Goal: Check status: Check status

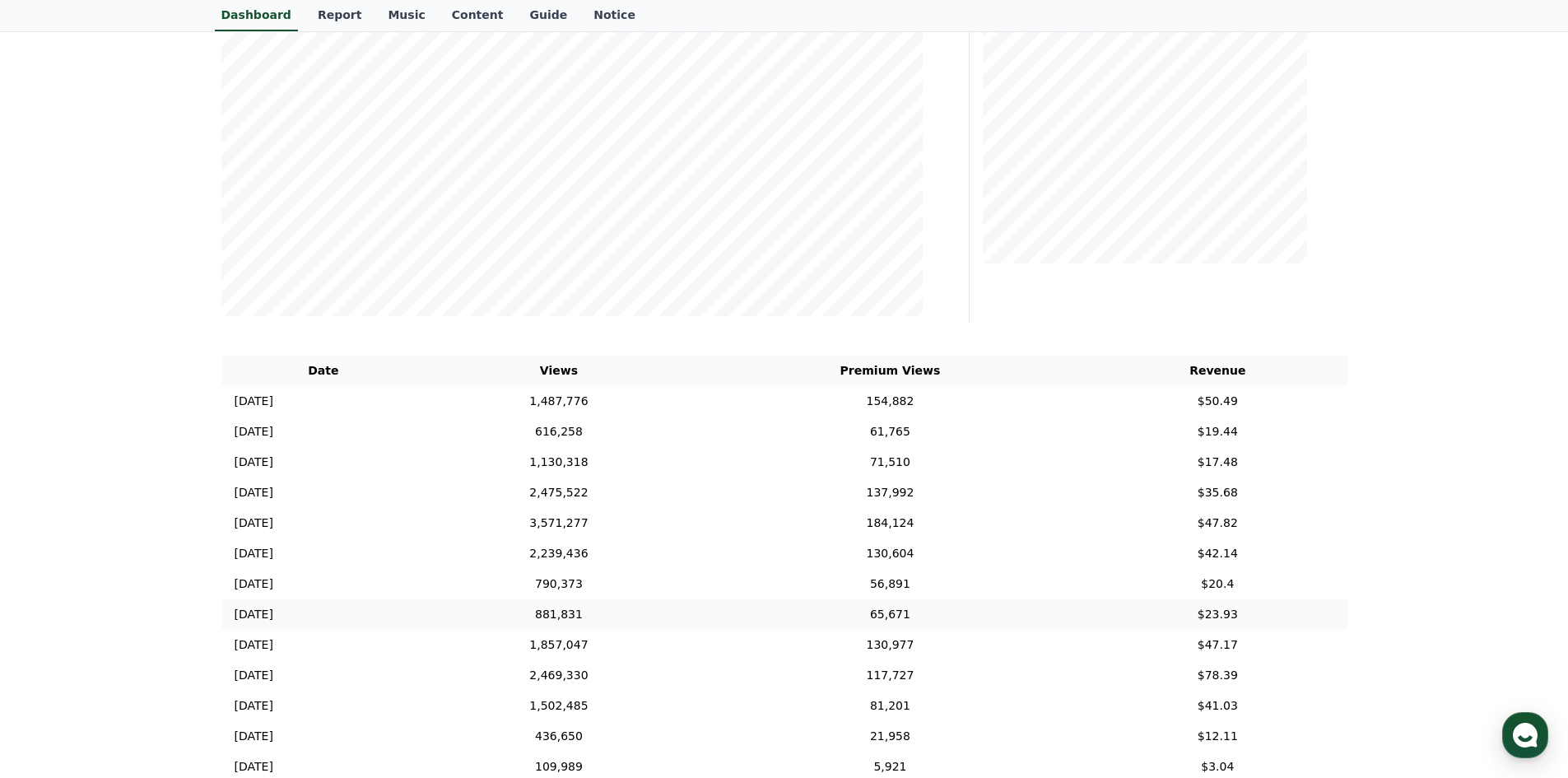
scroll to position [412, 0]
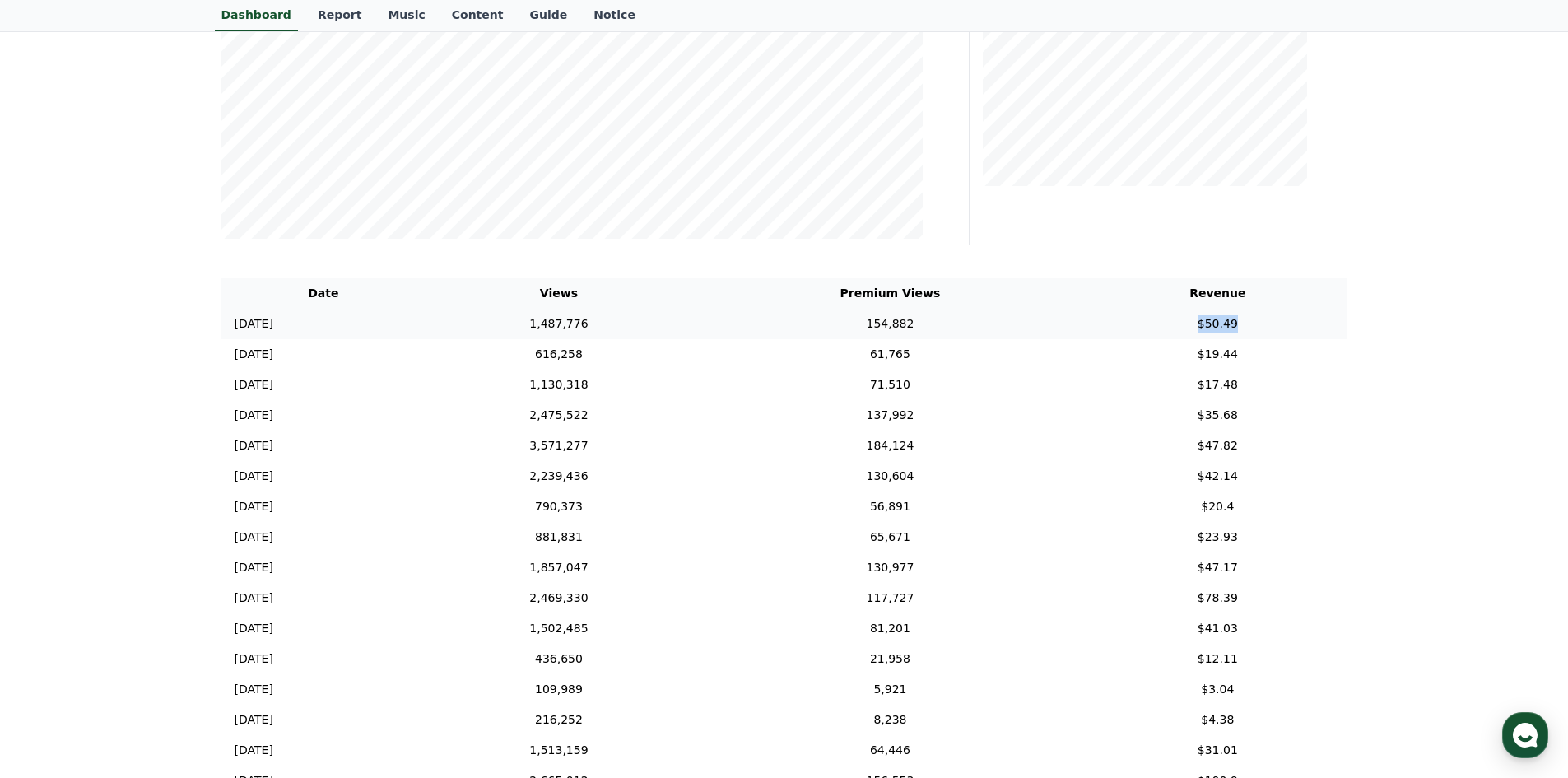
drag, startPoint x: 1296, startPoint y: 323, endPoint x: 1174, endPoint y: 317, distance: 122.1
click at [1174, 317] on td "$50.49" at bounding box center [1217, 323] width 259 height 30
click at [1174, 317] on td "$50.49" at bounding box center [1217, 323] width 260 height 30
click at [1174, 318] on td "$50.49" at bounding box center [1217, 323] width 259 height 30
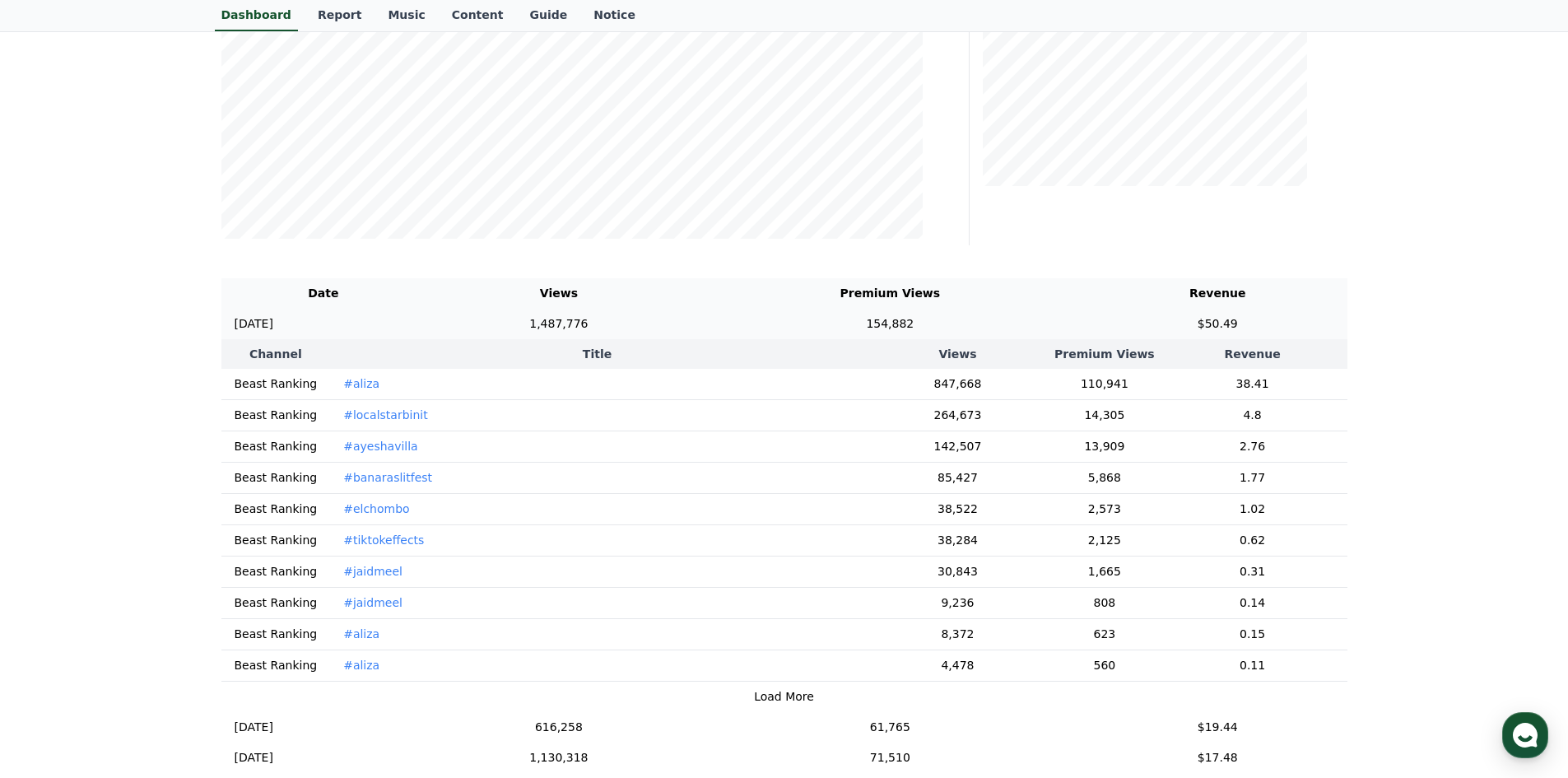
click at [1174, 318] on td "$50.49" at bounding box center [1217, 323] width 259 height 30
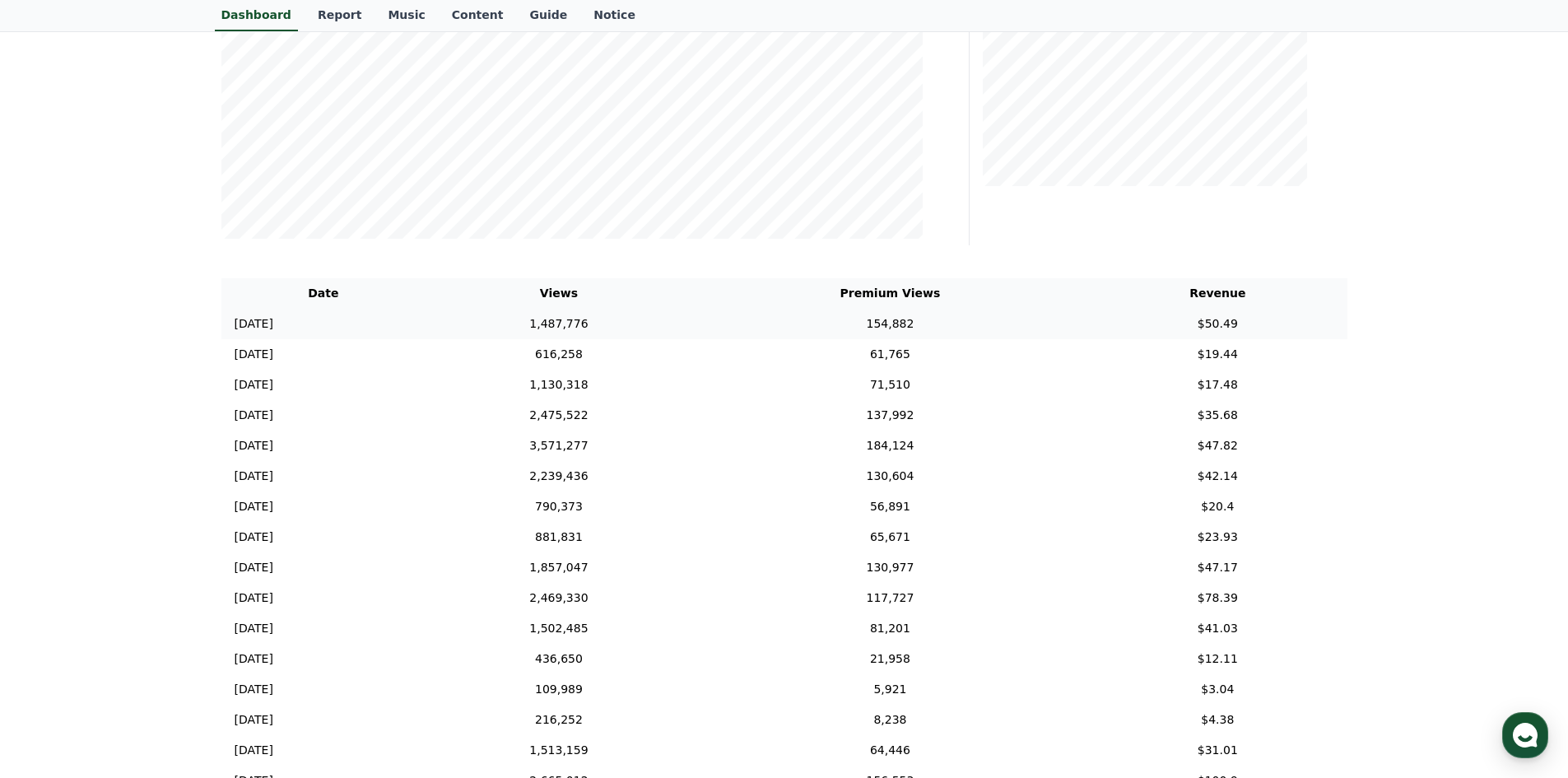
click at [1173, 318] on td "$50.49" at bounding box center [1217, 323] width 259 height 30
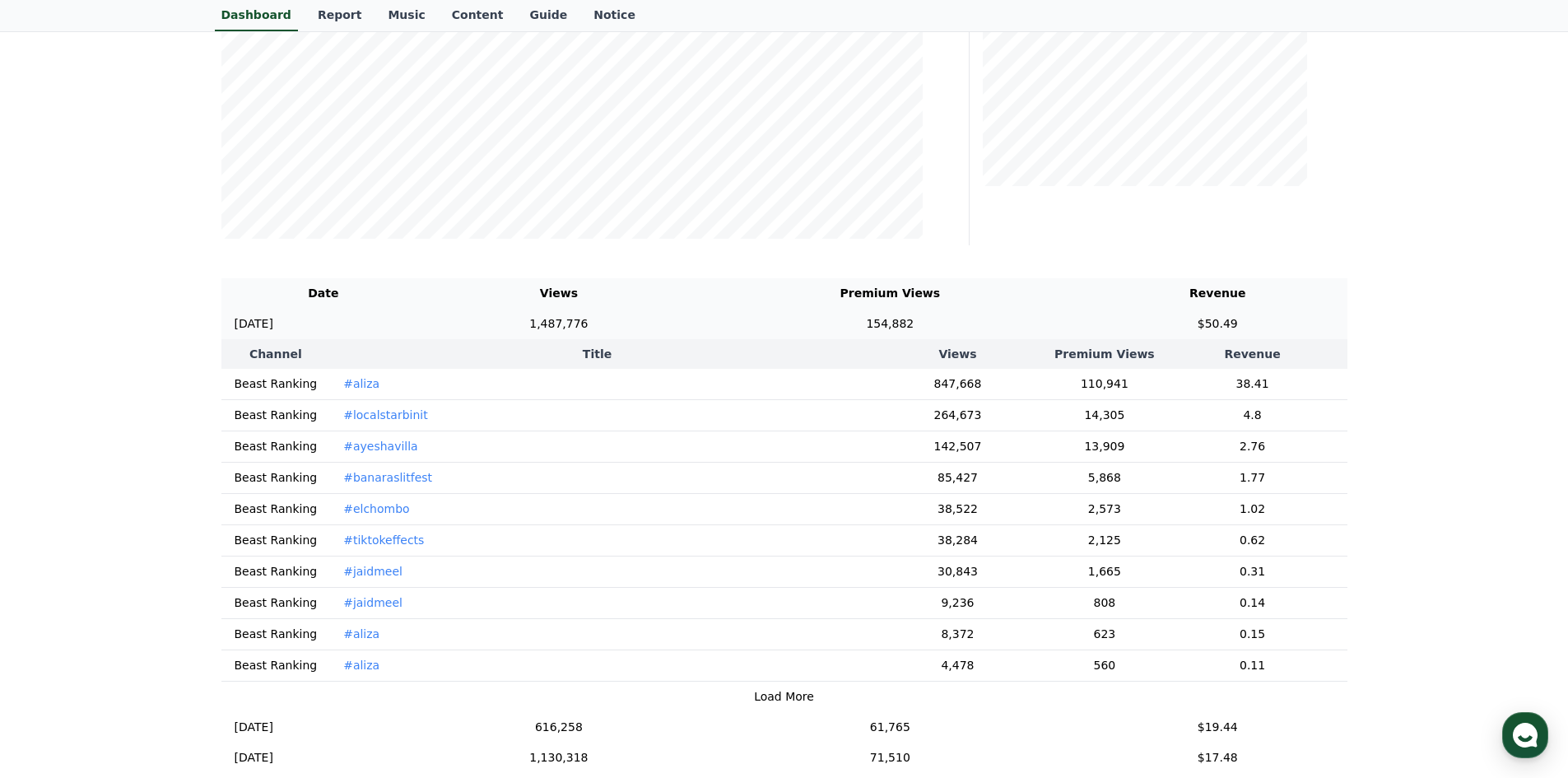
click at [1173, 318] on td "$50.49" at bounding box center [1217, 323] width 259 height 30
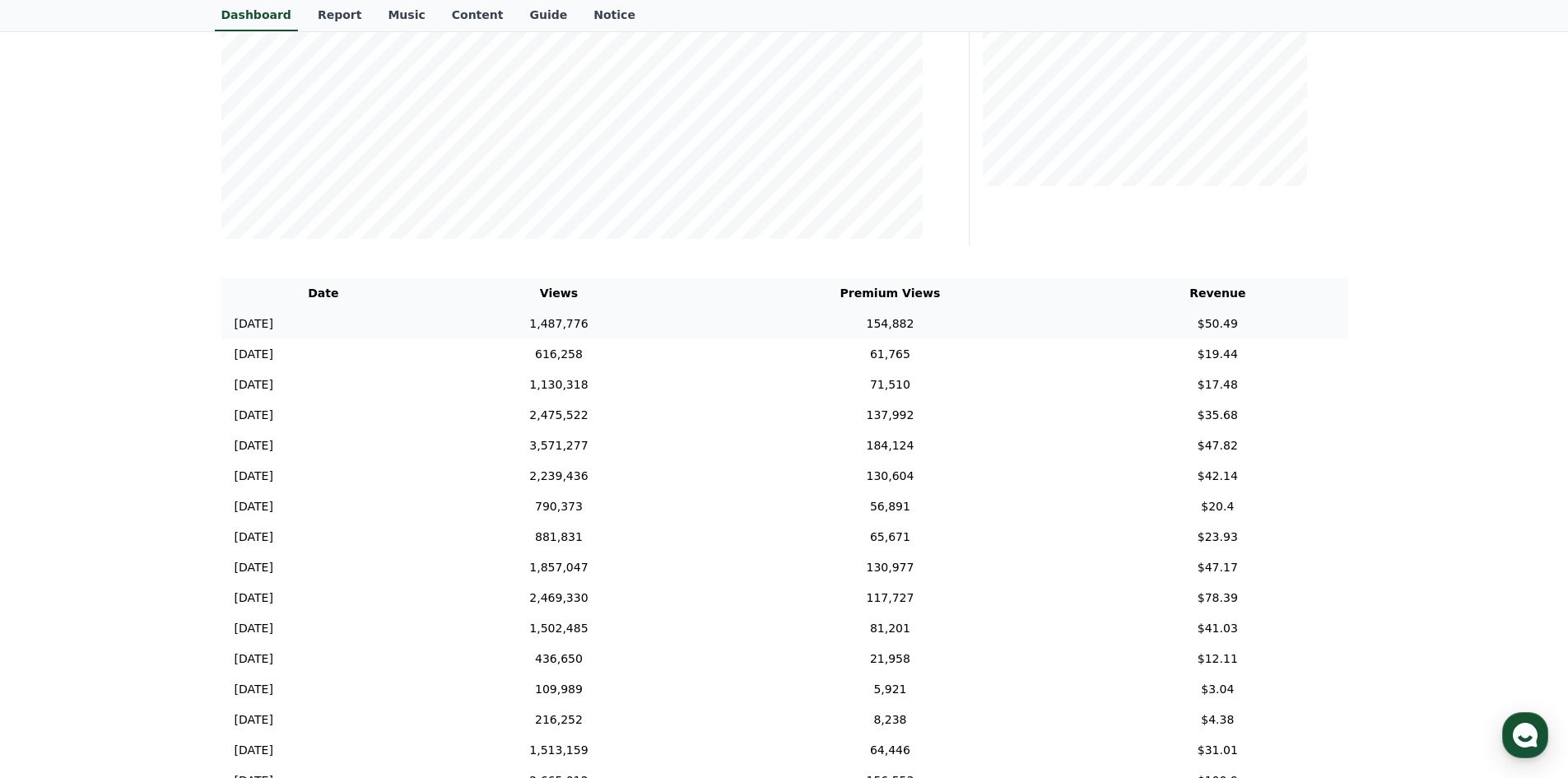
click at [1173, 318] on td "$50.49" at bounding box center [1217, 323] width 259 height 30
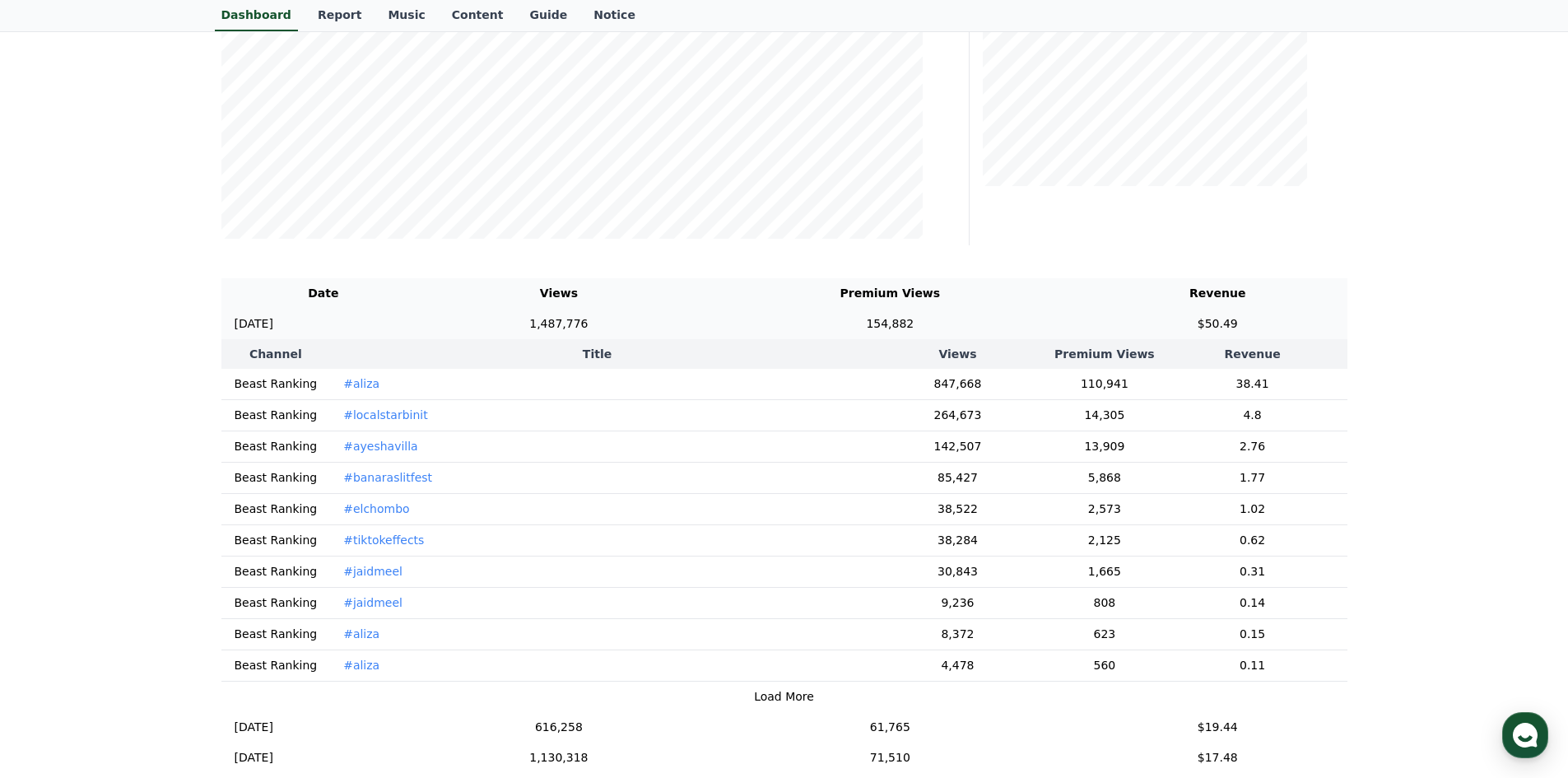
click at [1173, 318] on td "$50.49" at bounding box center [1217, 323] width 259 height 30
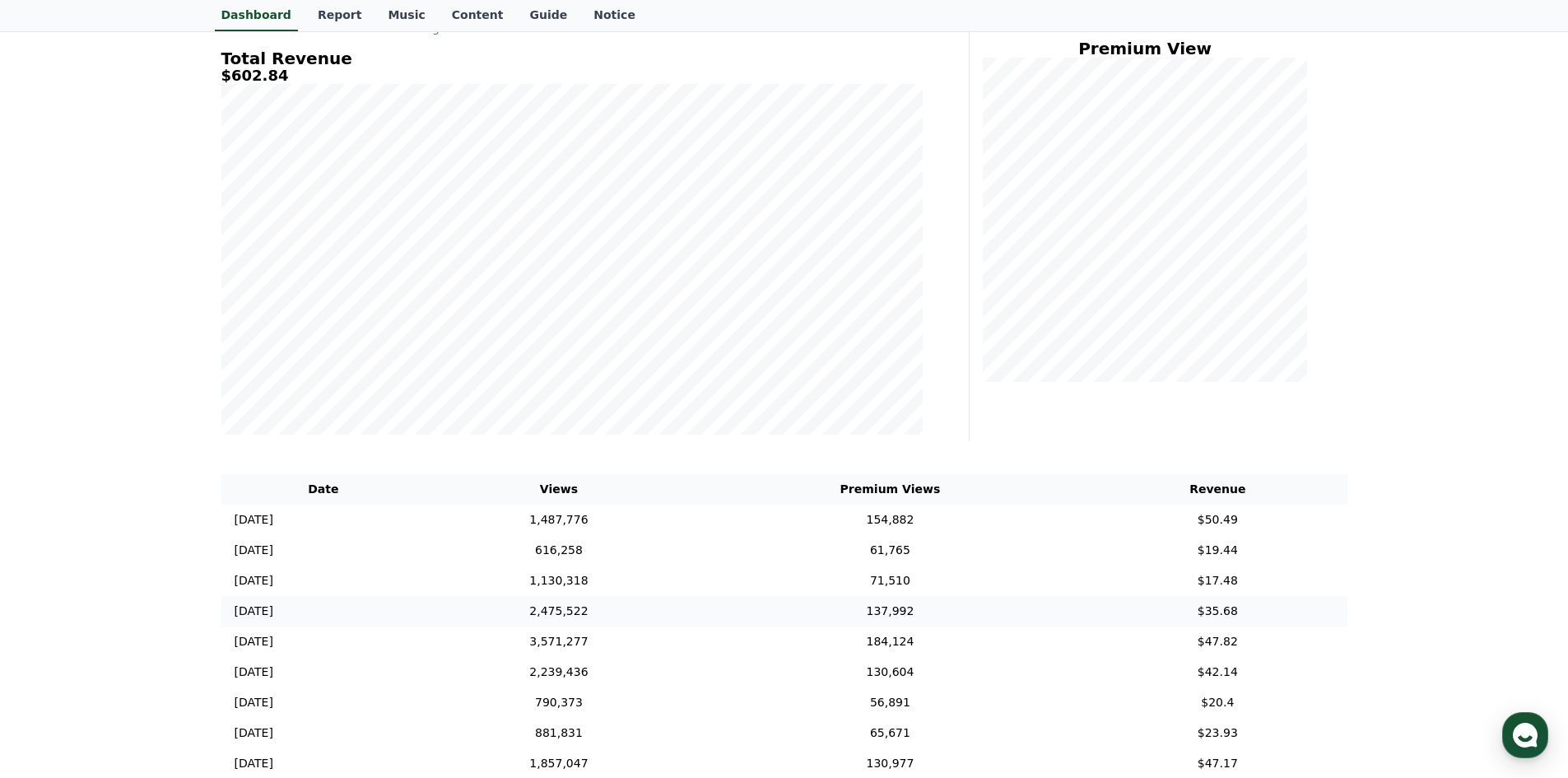
scroll to position [0, 0]
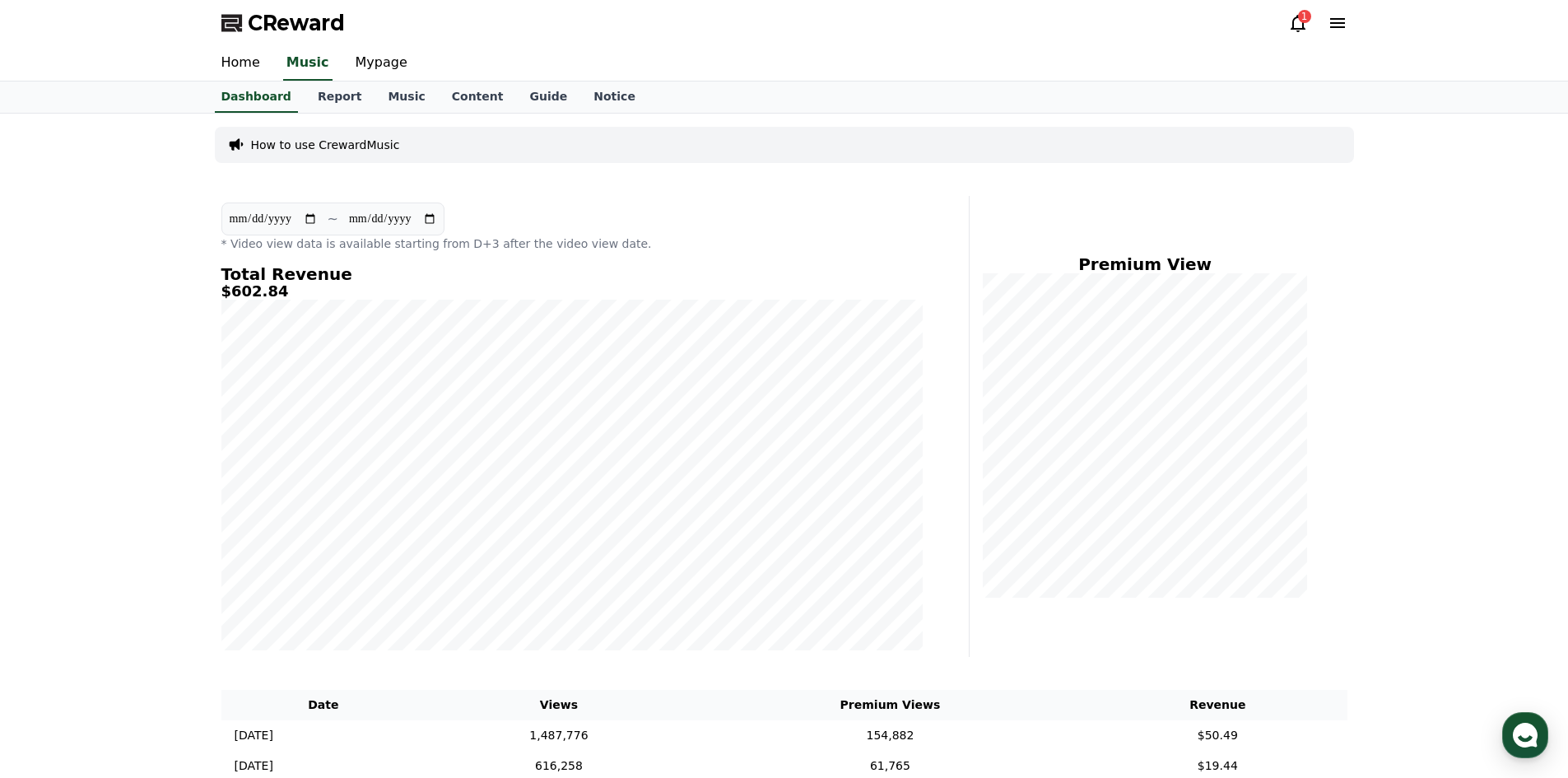
click at [931, 524] on div "**********" at bounding box center [591, 426] width 754 height 461
click at [369, 69] on link "Mypage" at bounding box center [381, 63] width 78 height 35
select select "**********"
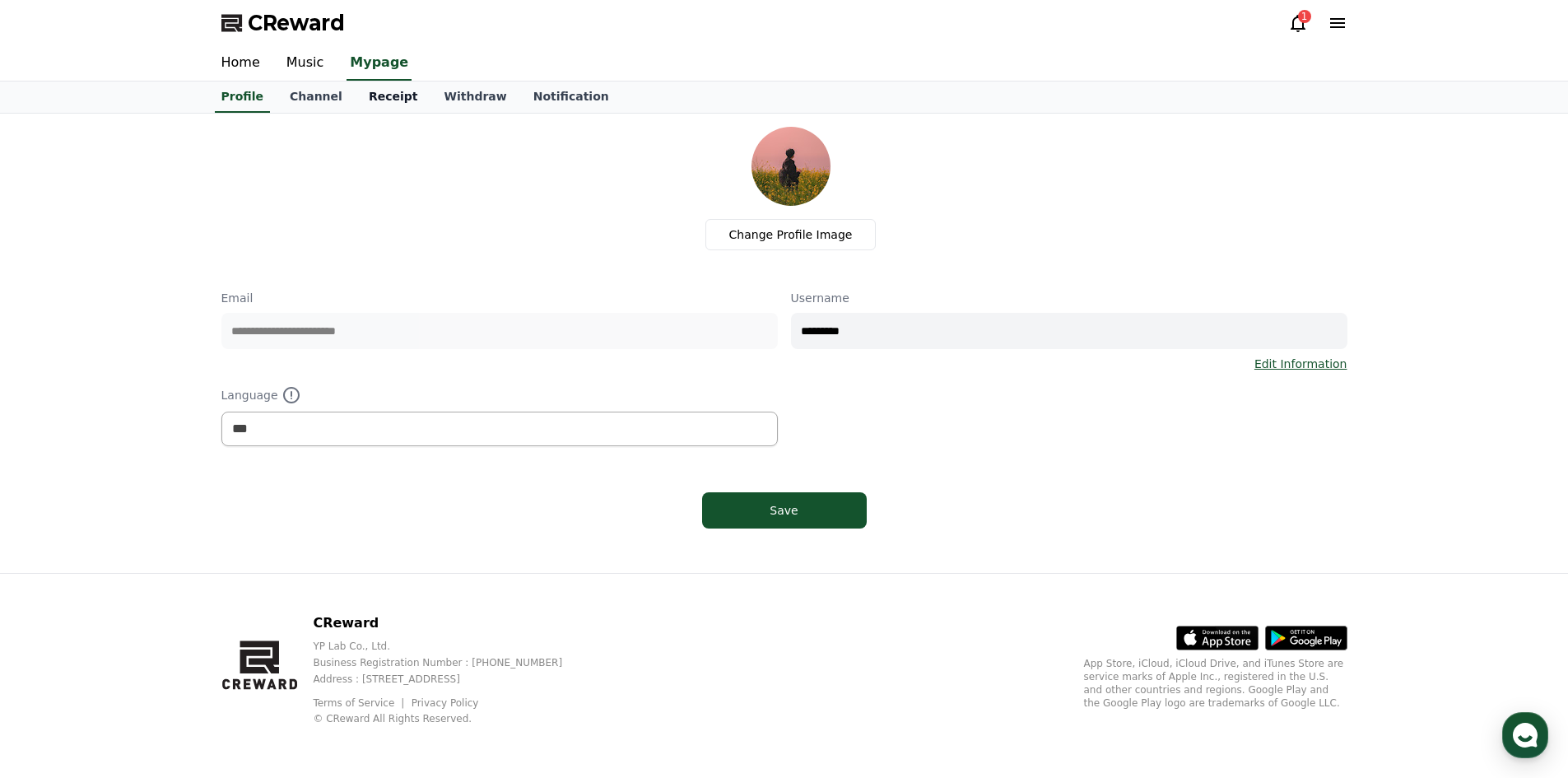
click at [379, 109] on link "Receipt" at bounding box center [392, 97] width 76 height 31
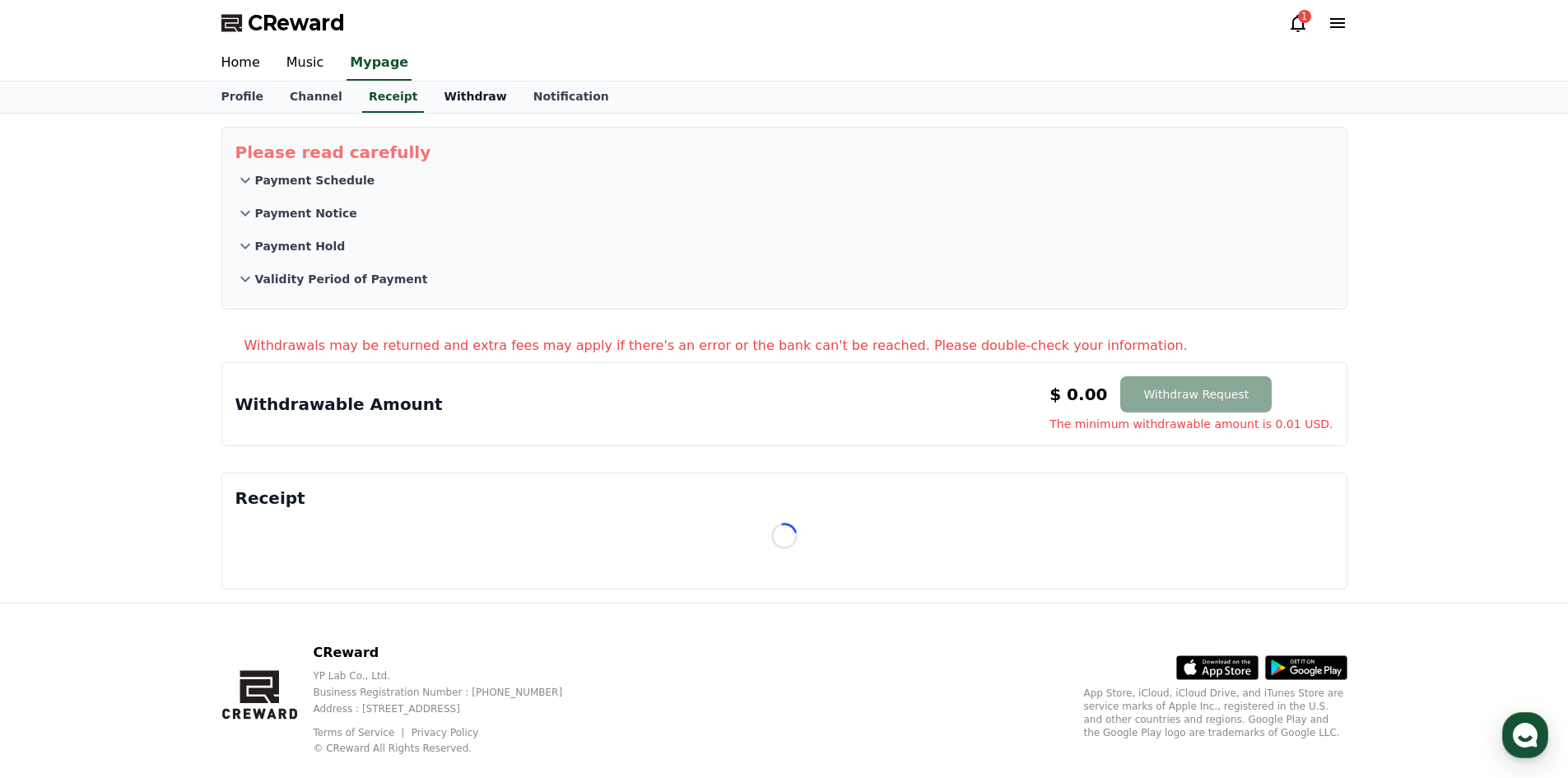
click at [446, 105] on link "Withdraw" at bounding box center [475, 97] width 89 height 31
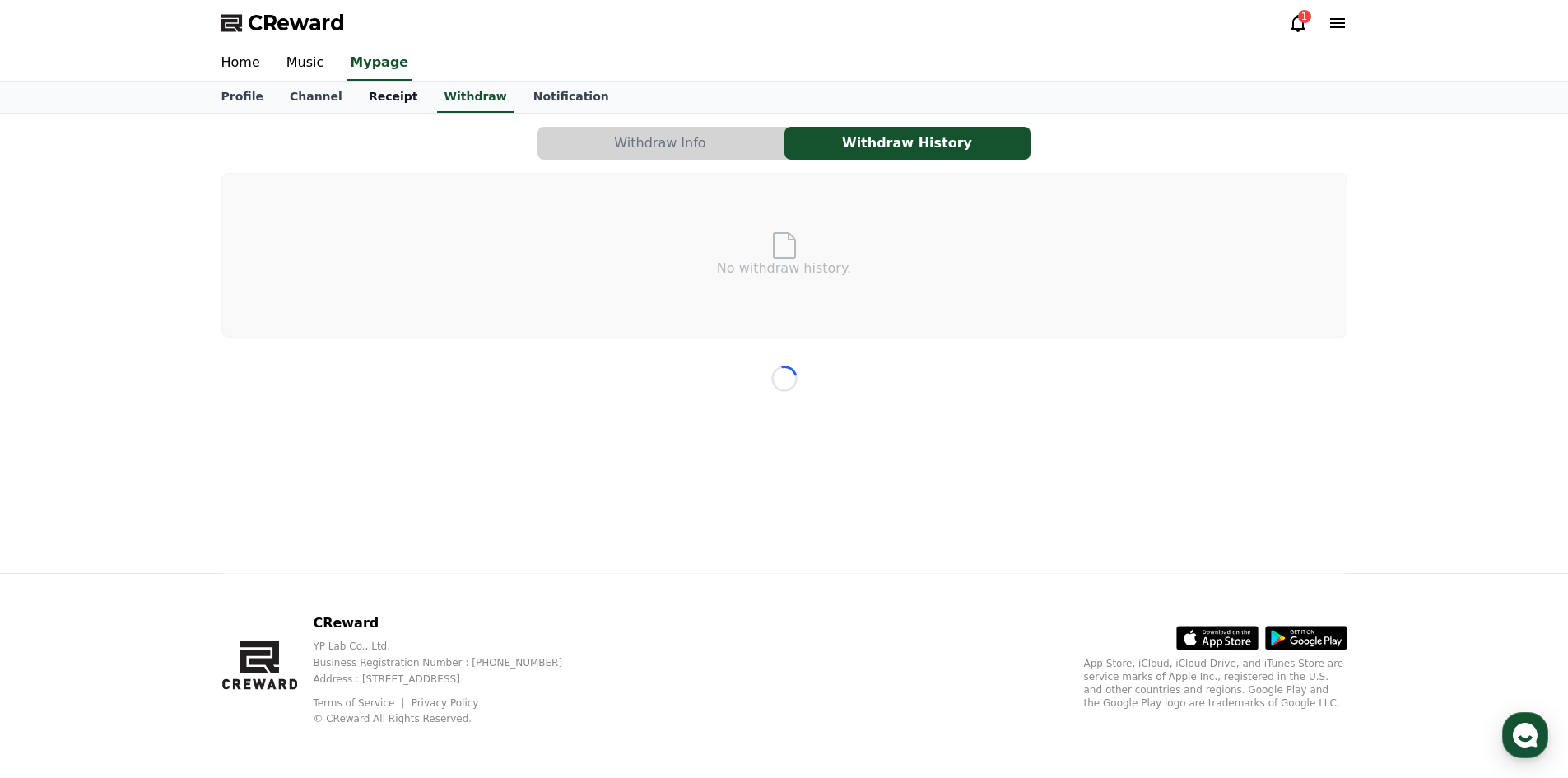
click at [355, 96] on link "Receipt" at bounding box center [392, 97] width 76 height 31
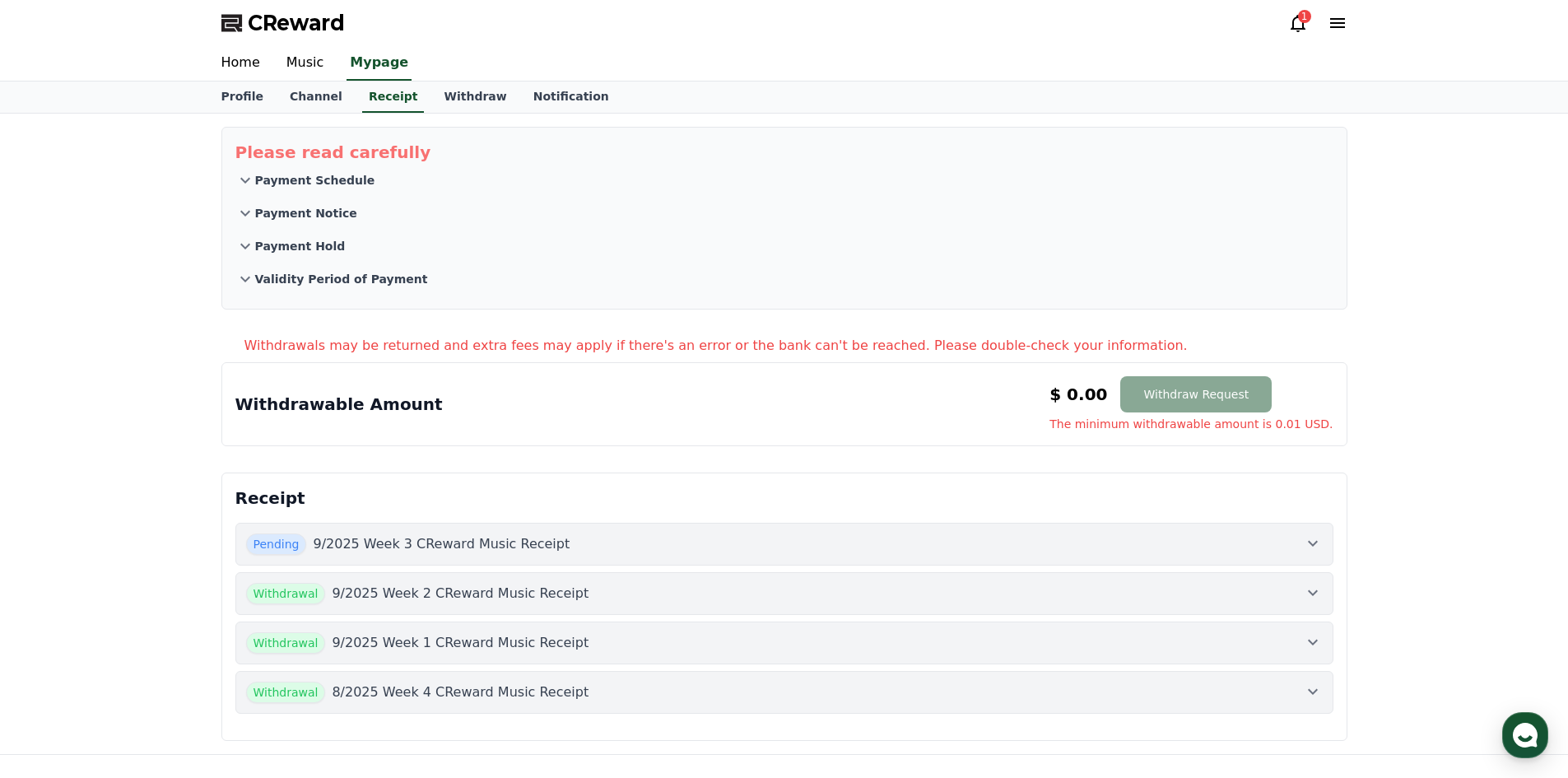
click at [692, 545] on div "Pending 9/2025 Week 3 CReward Music Receipt" at bounding box center [784, 544] width 1077 height 22
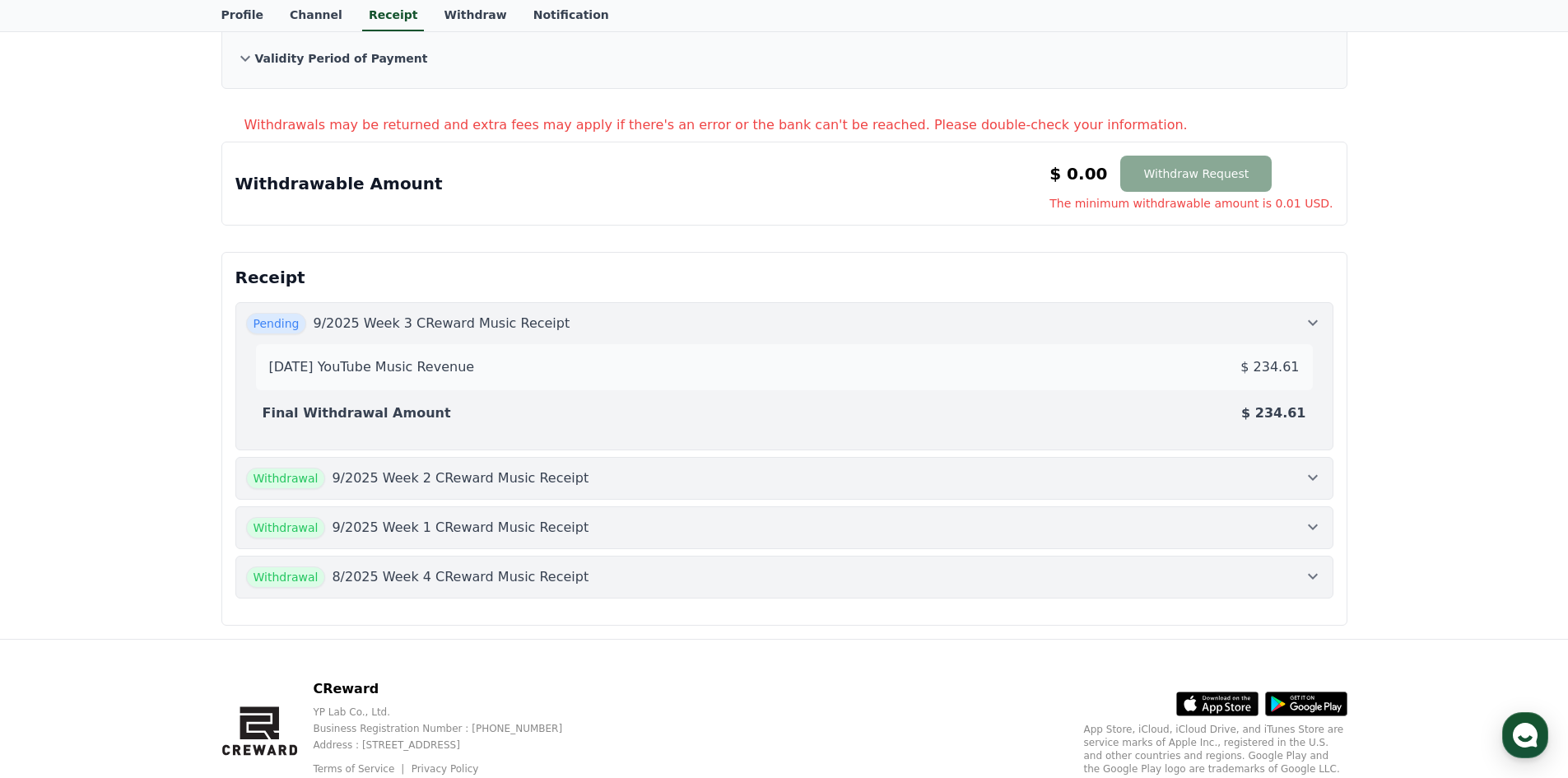
scroll to position [247, 0]
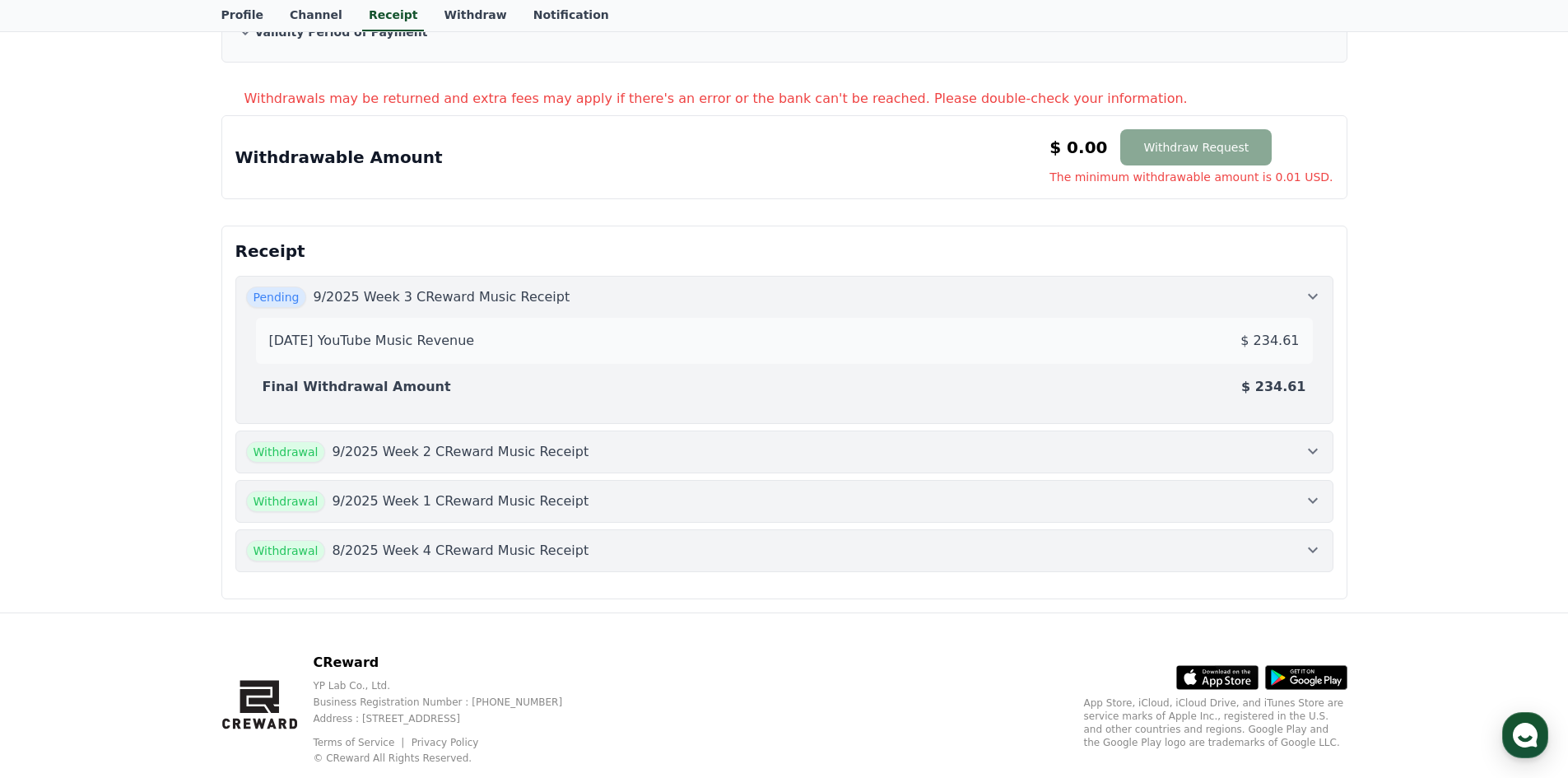
click at [715, 460] on div "Withdrawal 9/2025 Week 2 CReward Music Receipt" at bounding box center [784, 452] width 1077 height 22
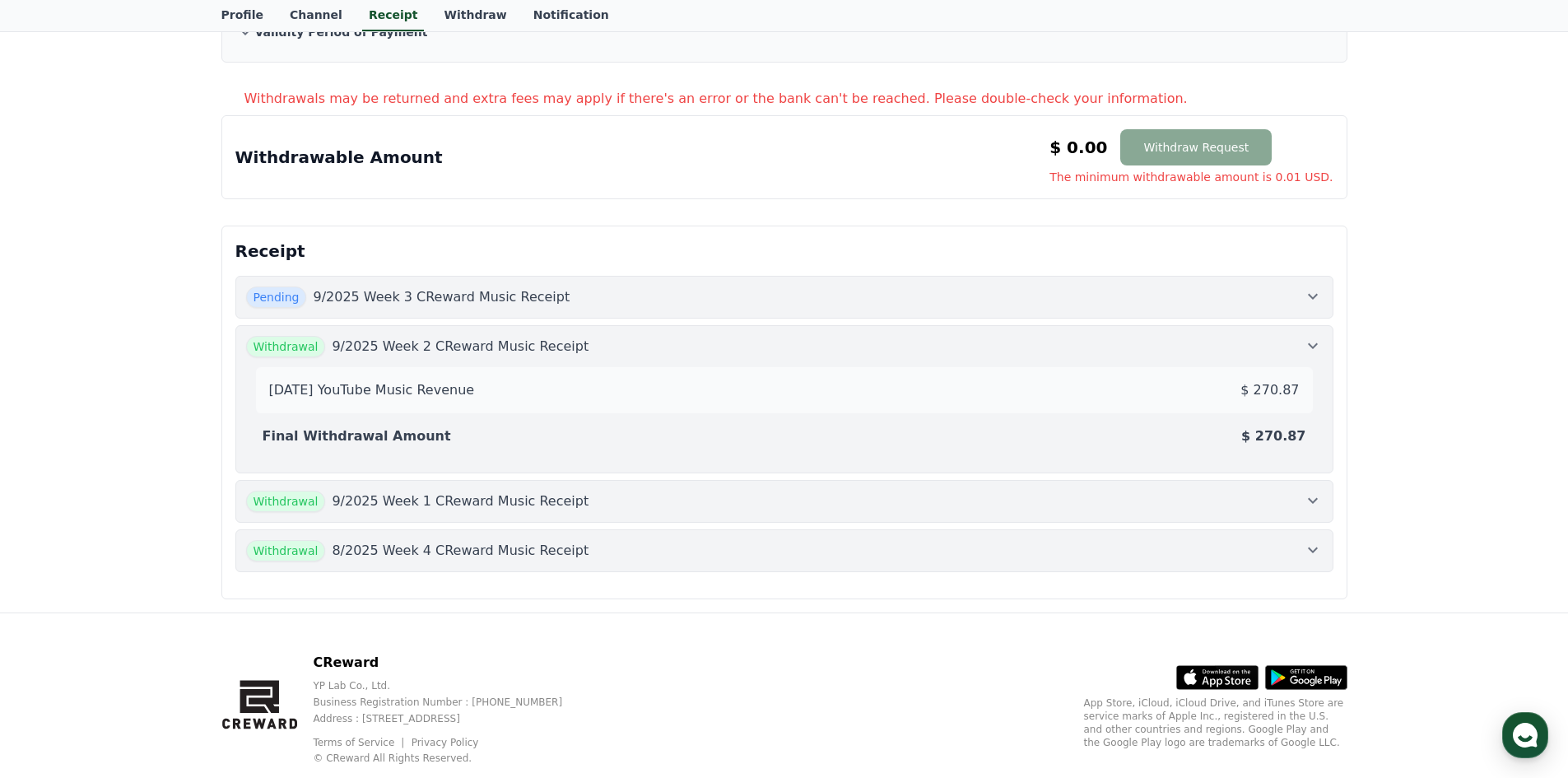
click at [718, 488] on button "Withdrawal 9/2025 Week 1 CReward Music Receipt" at bounding box center [784, 501] width 1097 height 43
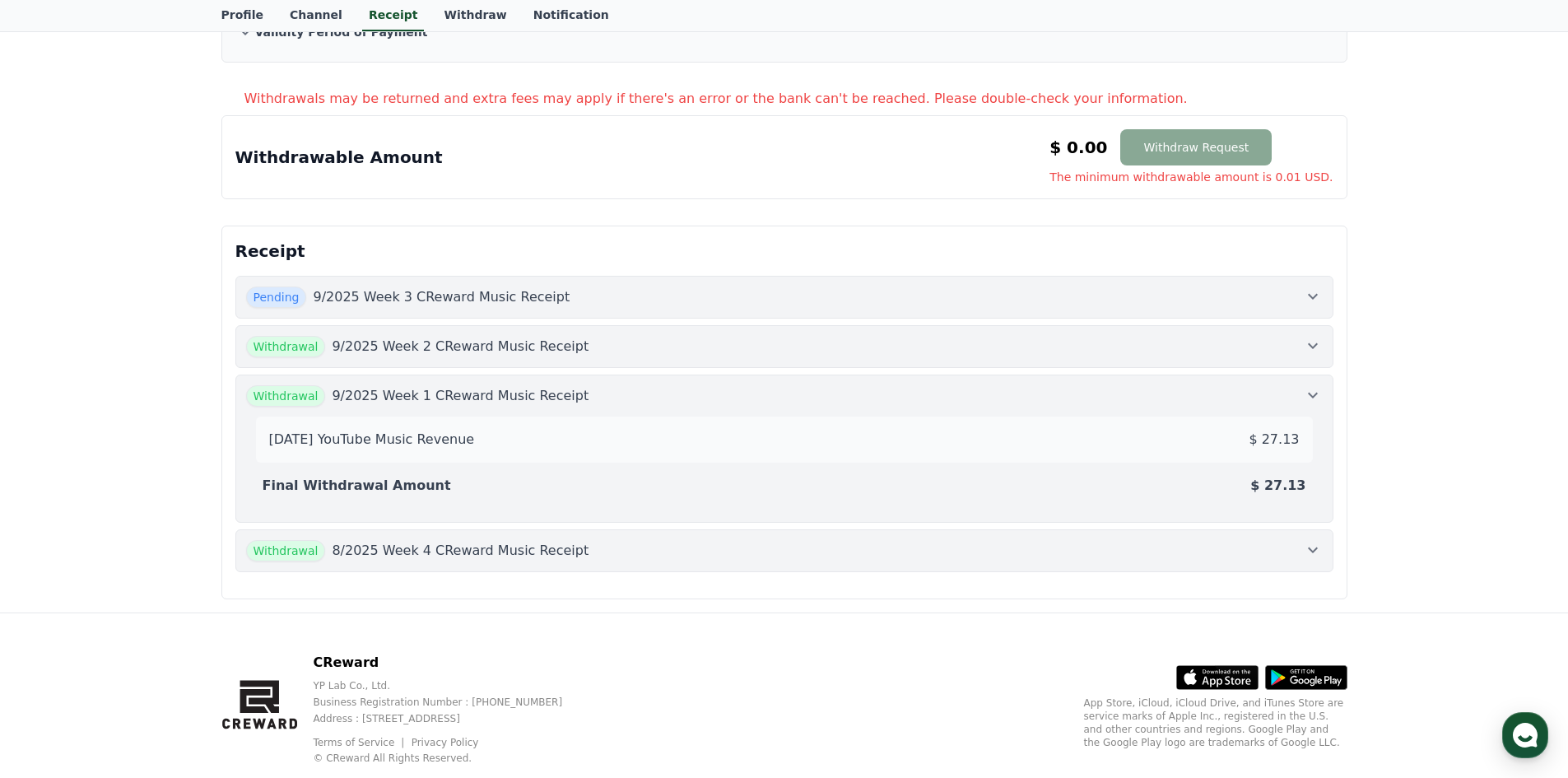
click at [734, 533] on button "Withdrawal 8/2025 Week 4 CReward Music Receipt" at bounding box center [784, 550] width 1097 height 43
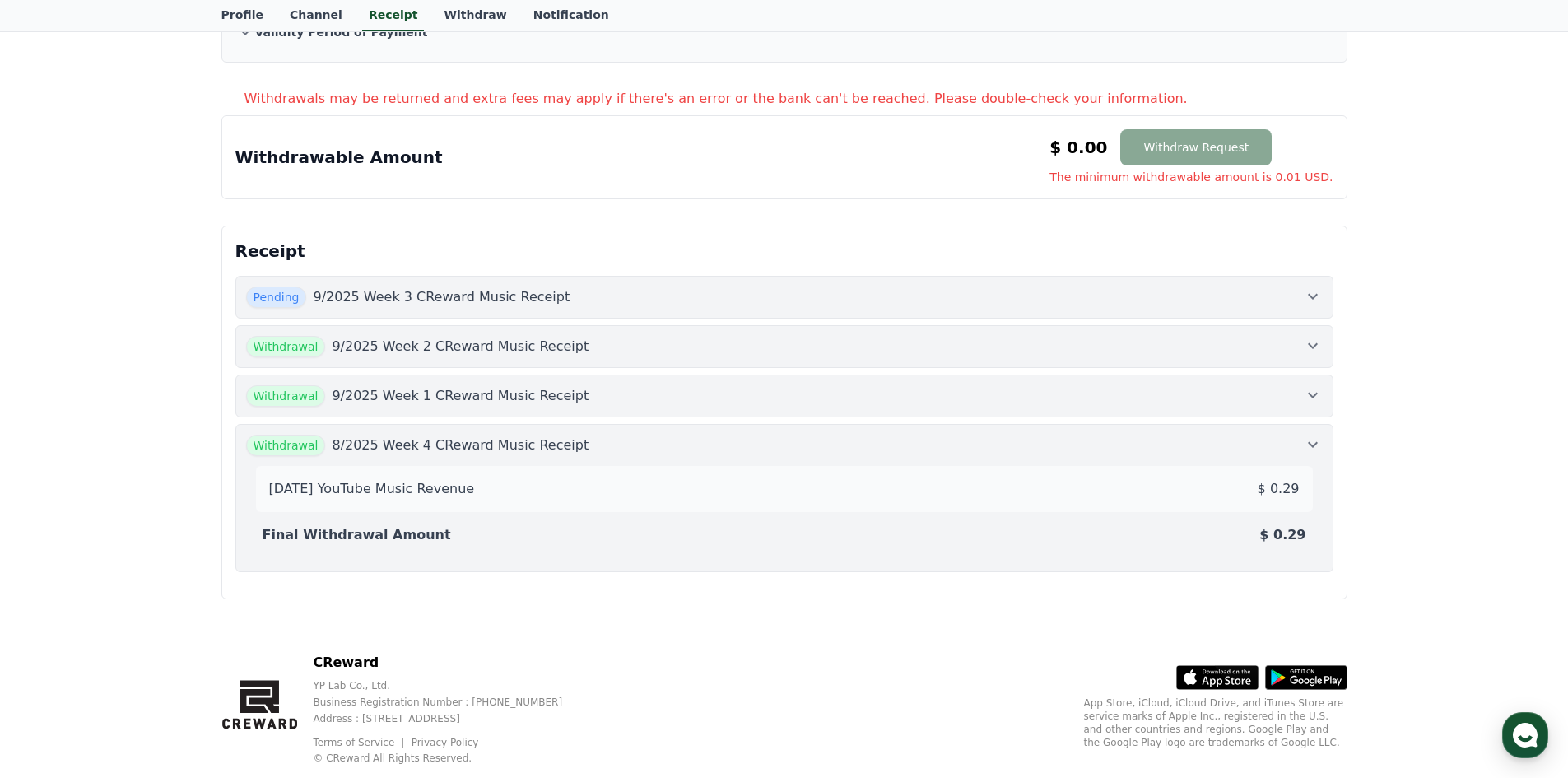
click at [1123, 386] on div "Withdrawal 9/2025 Week 1 CReward Music Receipt" at bounding box center [784, 396] width 1077 height 22
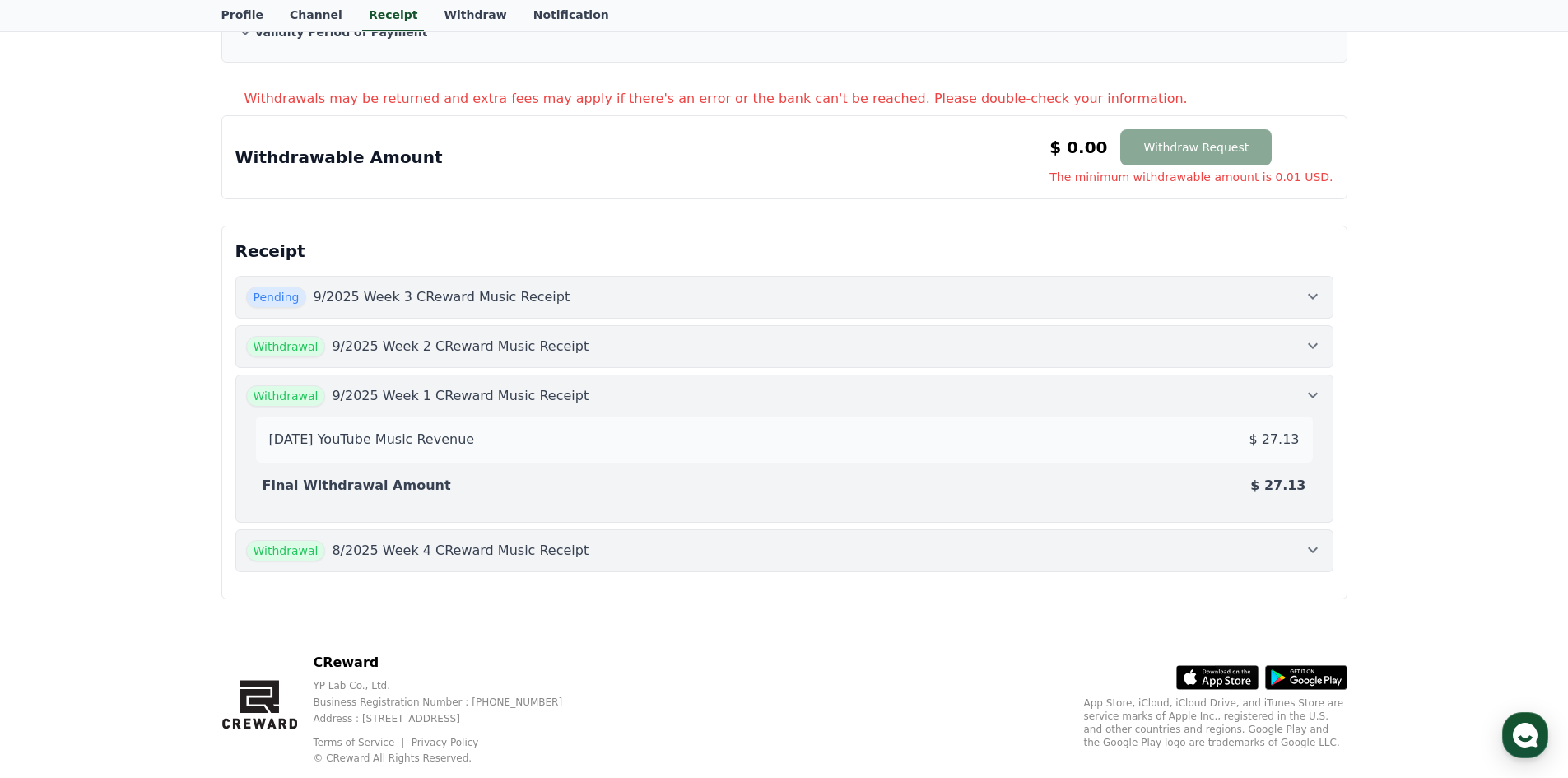
click at [1271, 363] on button "Withdrawal 9/2025 Week 2 CReward Music Receipt" at bounding box center [784, 346] width 1097 height 43
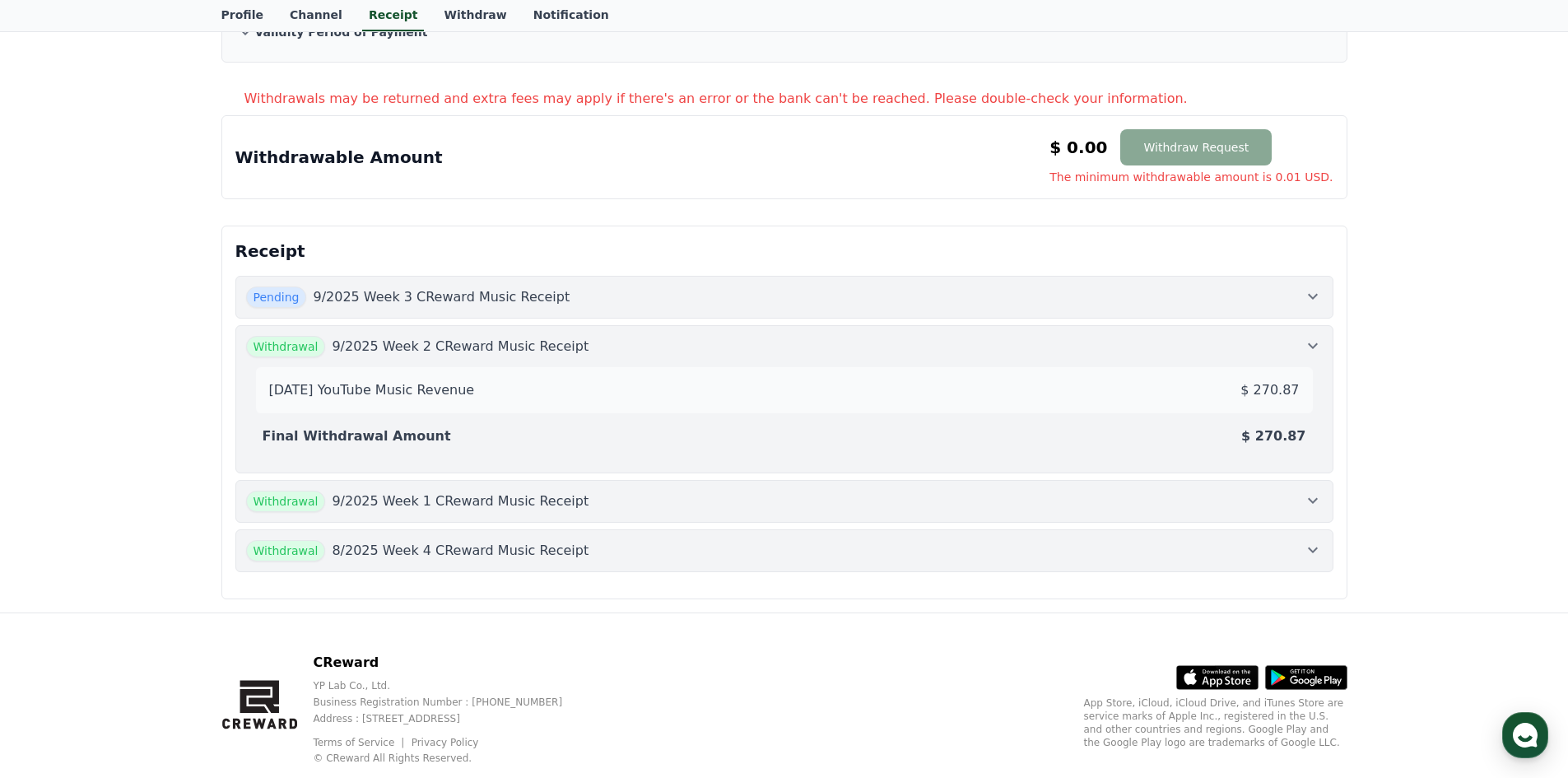
click at [1189, 292] on div "Pending 9/2025 Week 3 CReward Music Receipt" at bounding box center [784, 297] width 1077 height 22
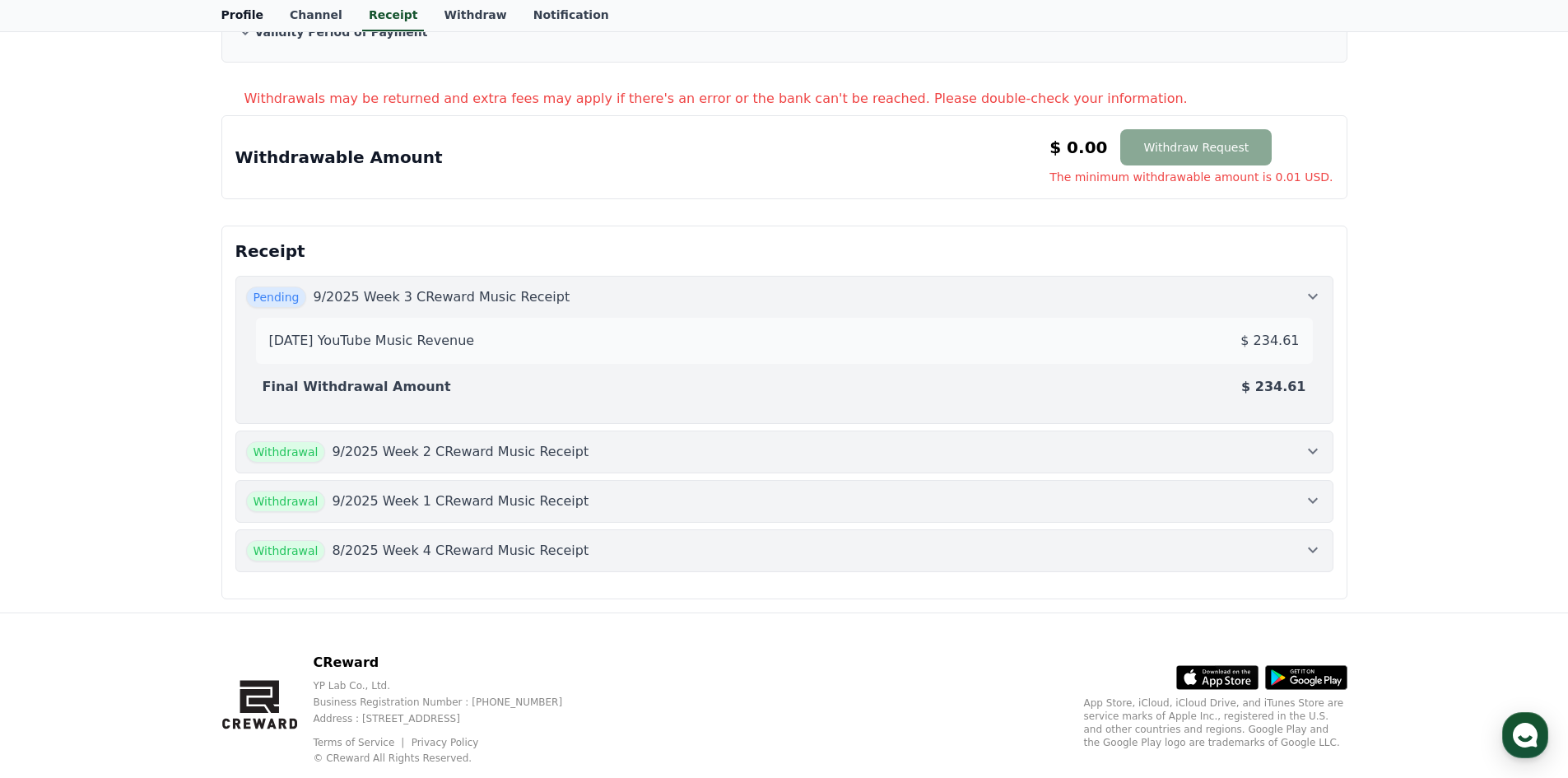
click at [245, 19] on link "Profile" at bounding box center [242, 16] width 69 height 31
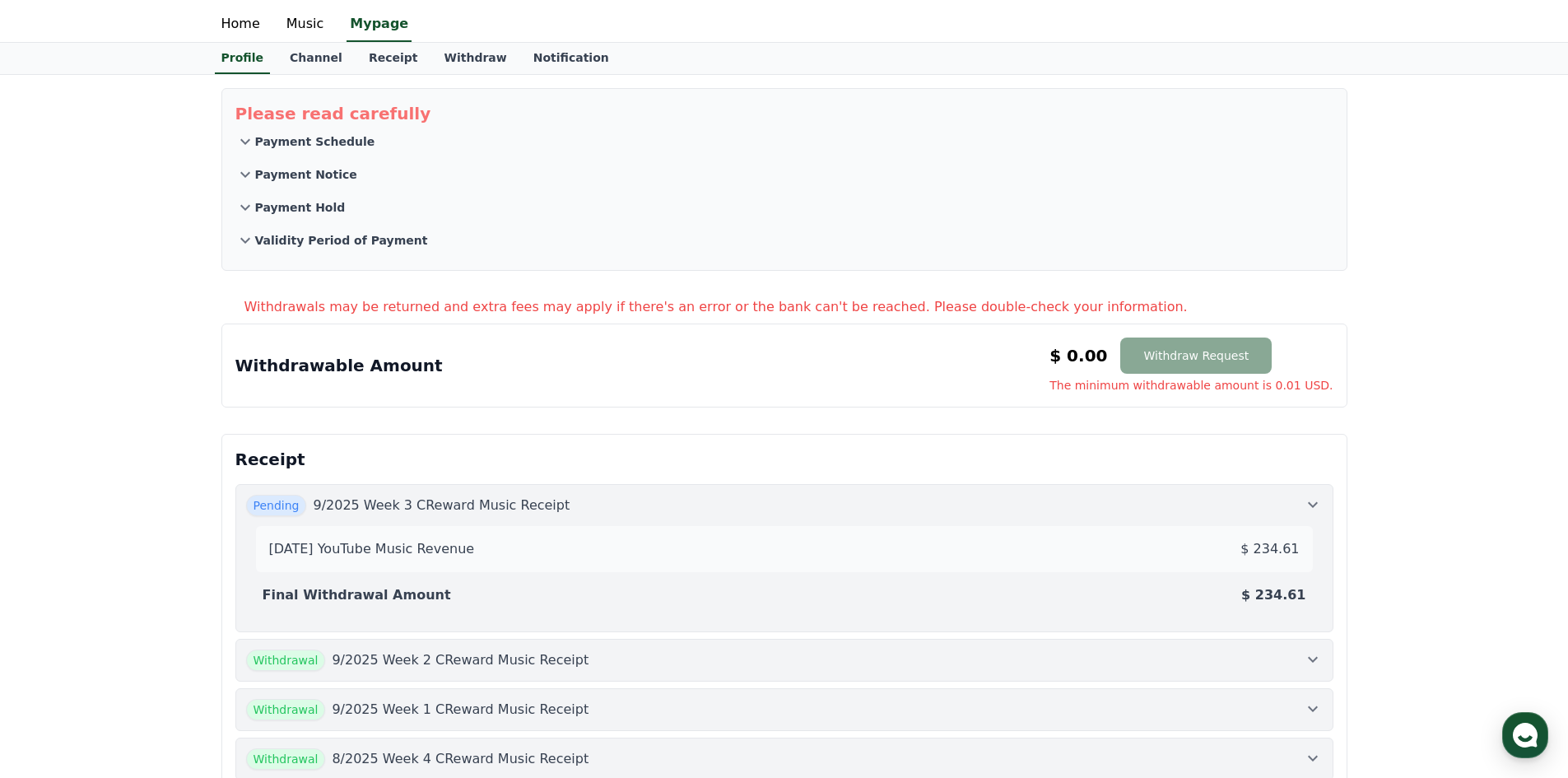
scroll to position [0, 0]
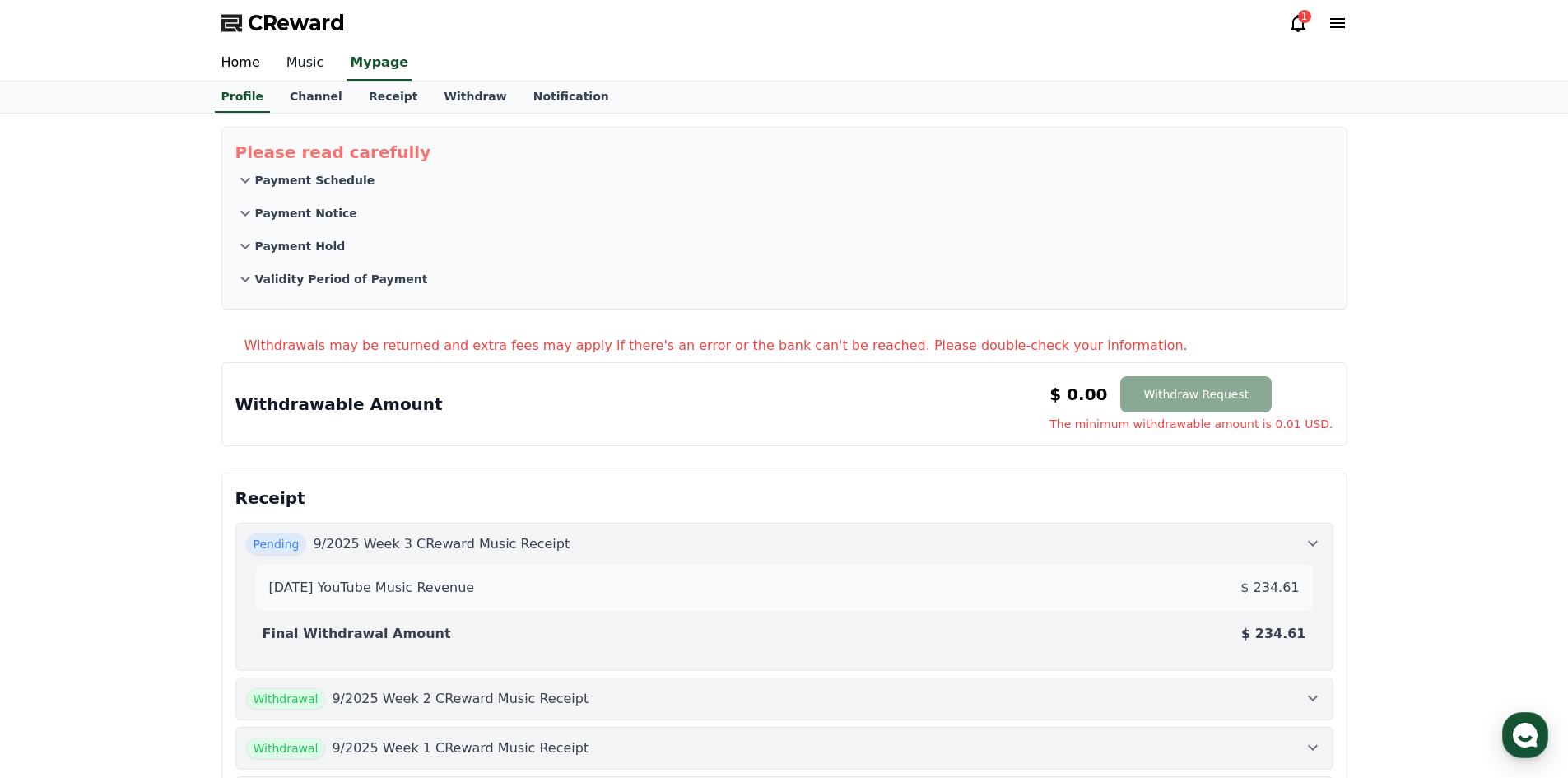
click at [306, 67] on link "Music" at bounding box center [306, 63] width 64 height 35
select select "**********"
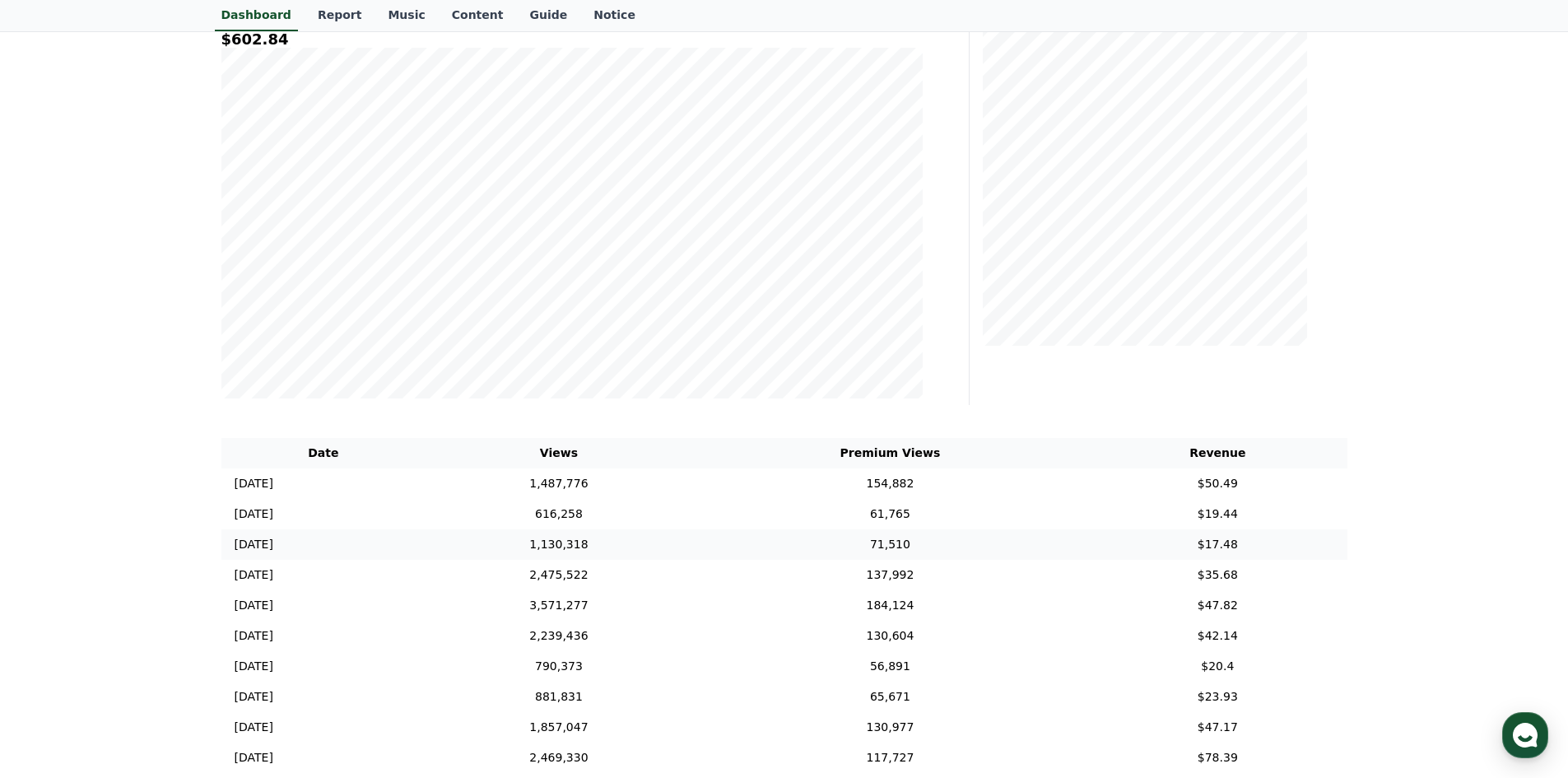
scroll to position [494, 0]
